Goal: Information Seeking & Learning: Learn about a topic

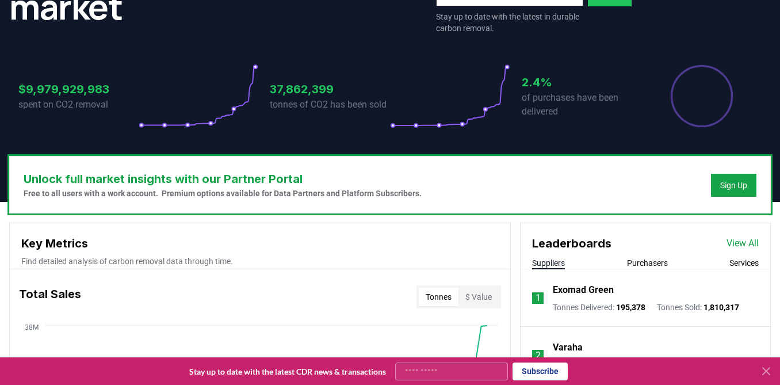
scroll to position [270, 0]
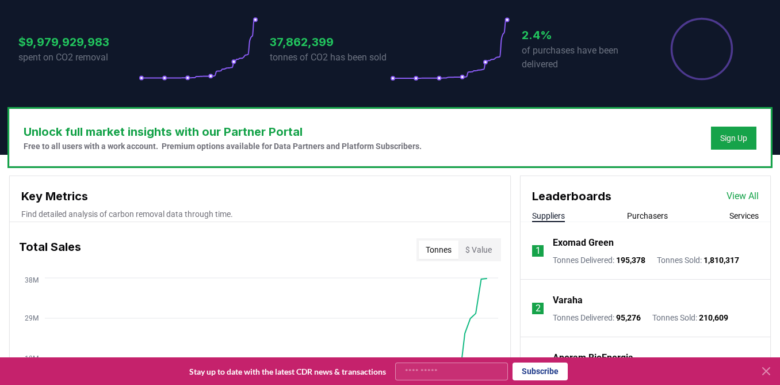
click at [647, 210] on button "Purchasers" at bounding box center [647, 215] width 41 height 11
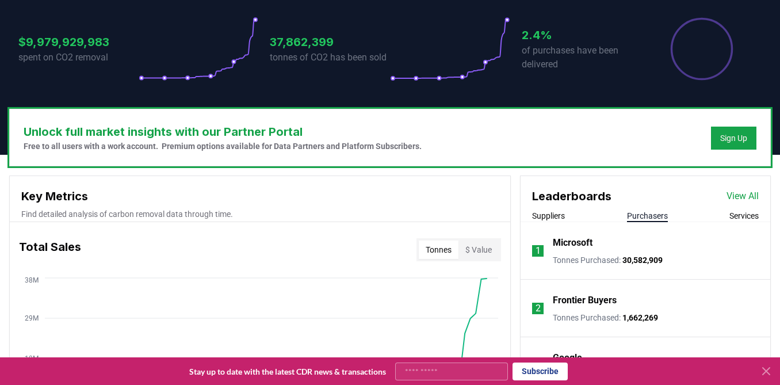
scroll to position [375, 0]
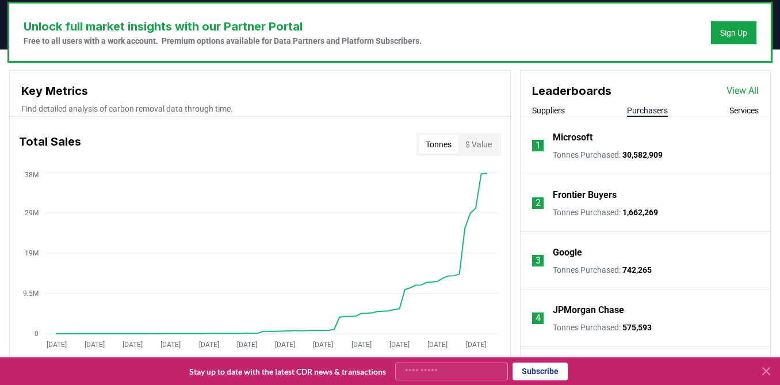
click at [734, 84] on link "View All" at bounding box center [742, 91] width 32 height 14
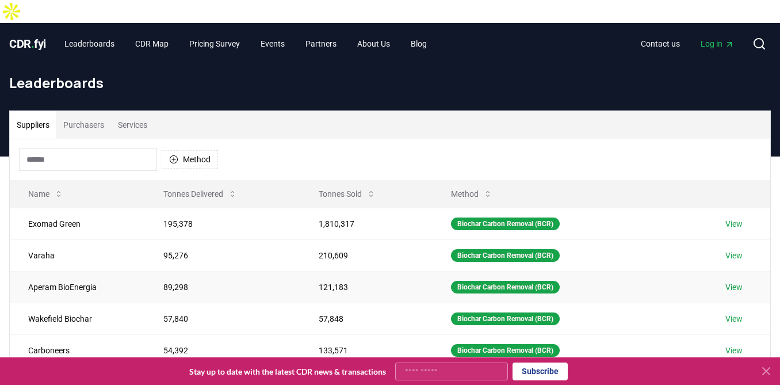
scroll to position [32, 0]
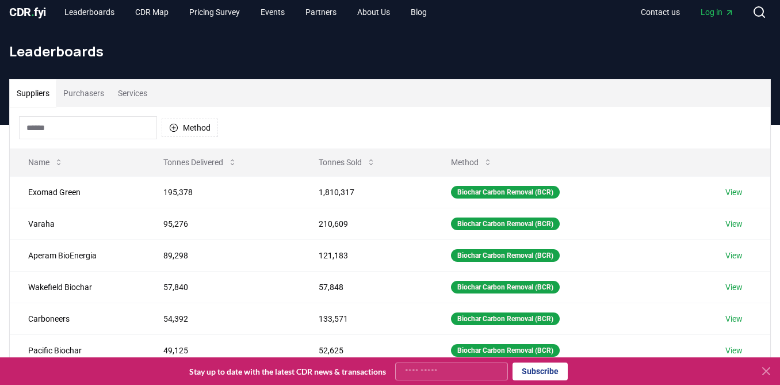
click at [96, 79] on button "Purchasers" at bounding box center [83, 93] width 55 height 28
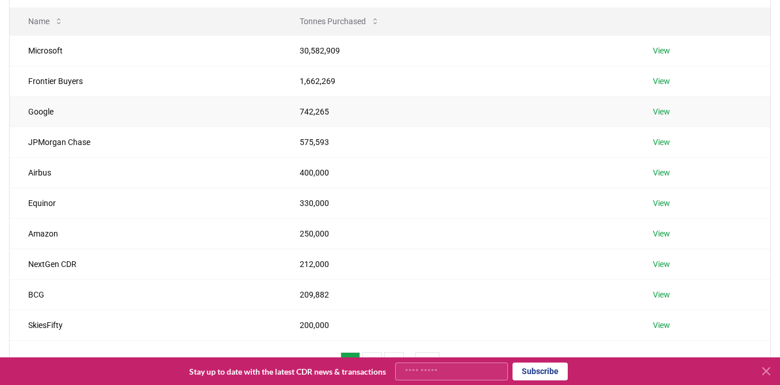
scroll to position [177, 0]
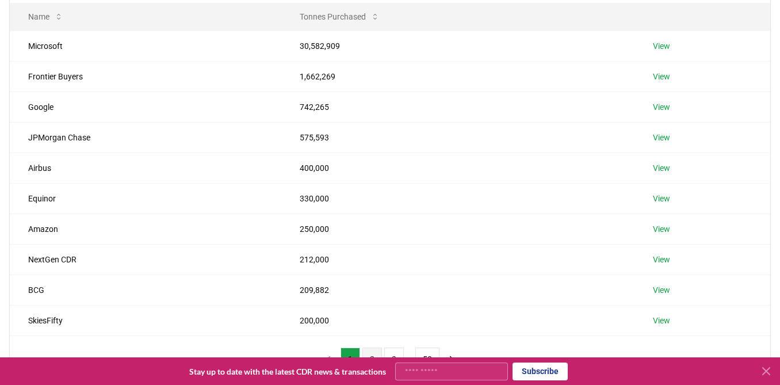
click at [370, 347] on button "2" at bounding box center [372, 358] width 20 height 23
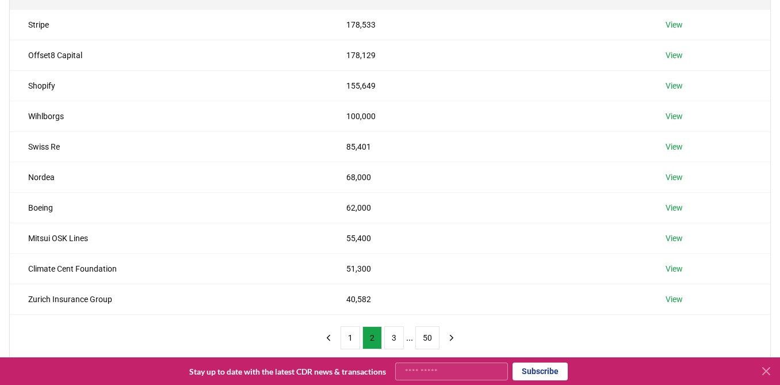
scroll to position [203, 0]
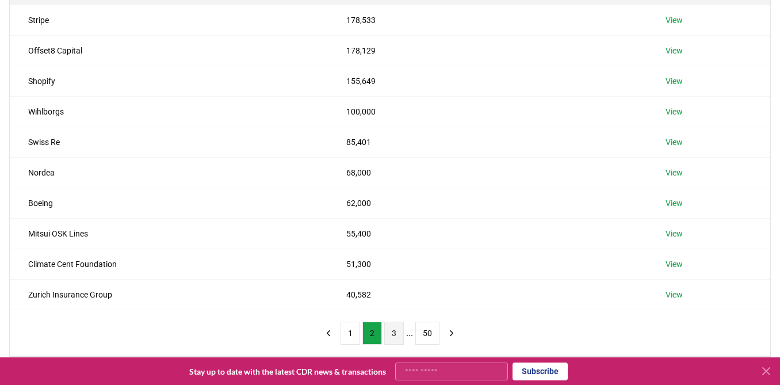
click at [393, 321] on button "3" at bounding box center [394, 332] width 20 height 23
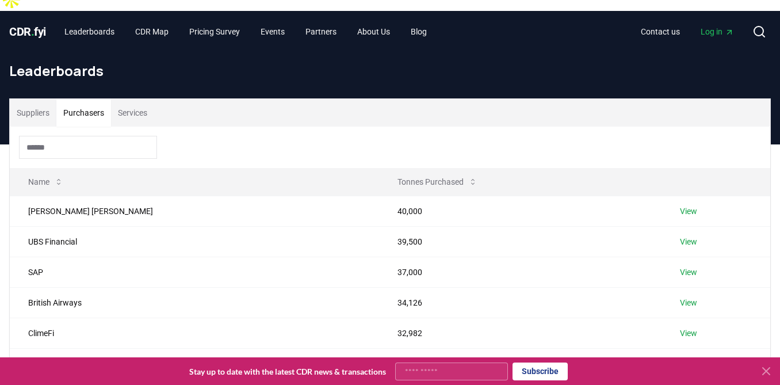
scroll to position [0, 0]
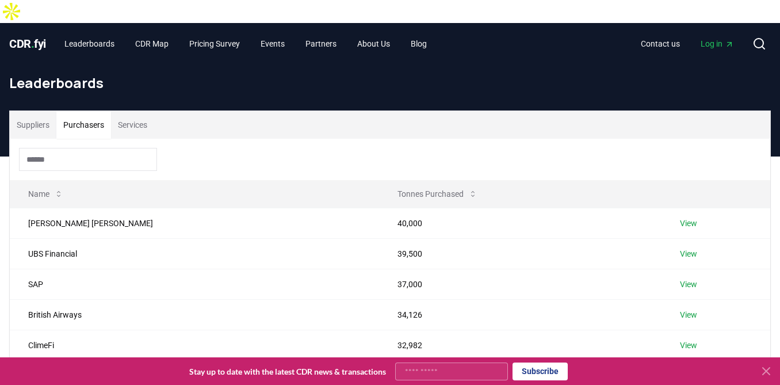
click at [626, 74] on h1 "Leaderboards" at bounding box center [389, 83] width 761 height 18
click at [156, 33] on link "CDR Map" at bounding box center [152, 43] width 52 height 21
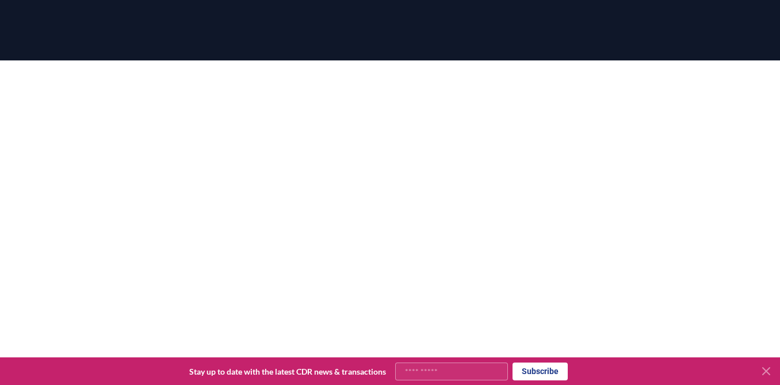
scroll to position [136, 0]
